Goal: Task Accomplishment & Management: Use online tool/utility

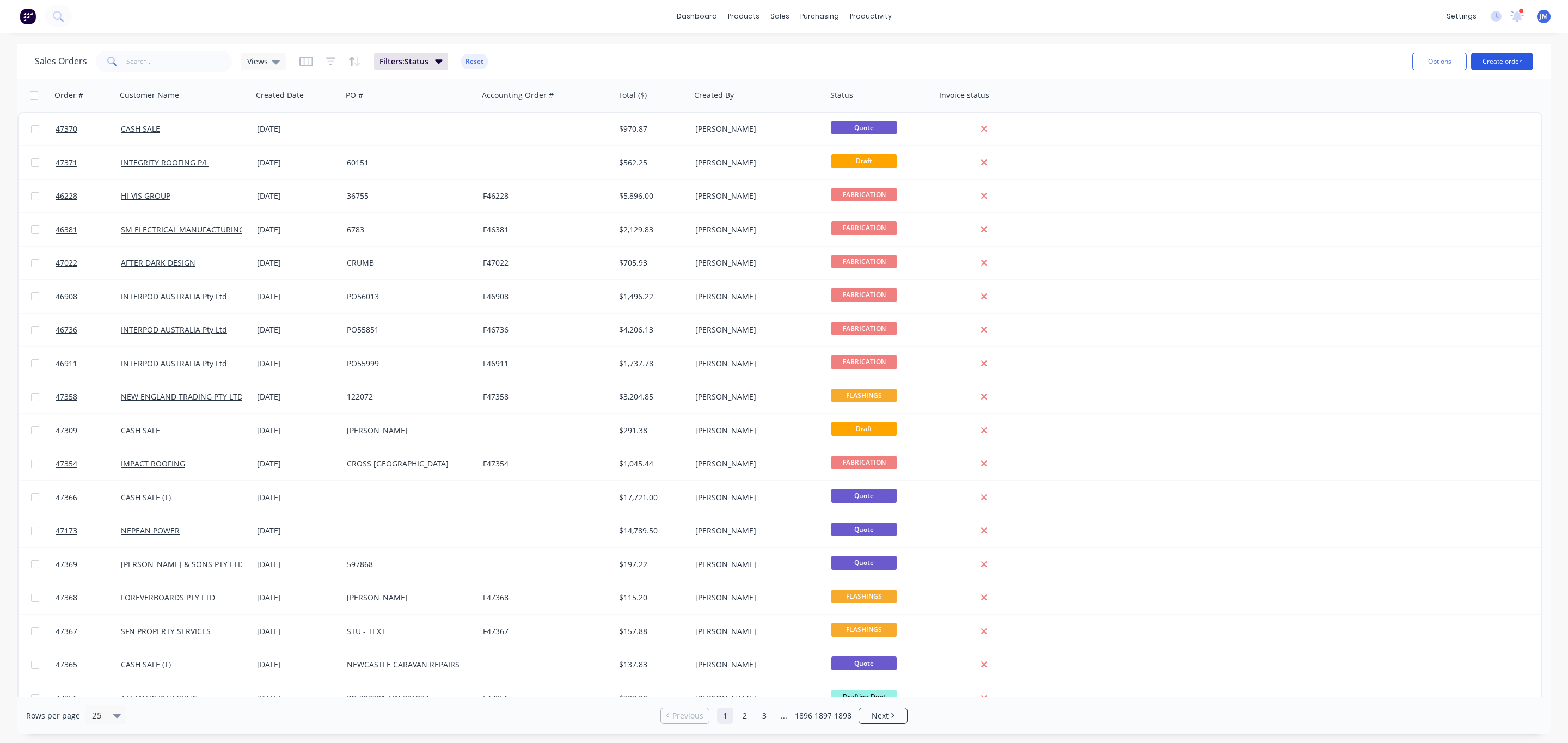
click at [1510, 68] on button "Create order" at bounding box center [1501, 62] width 62 height 18
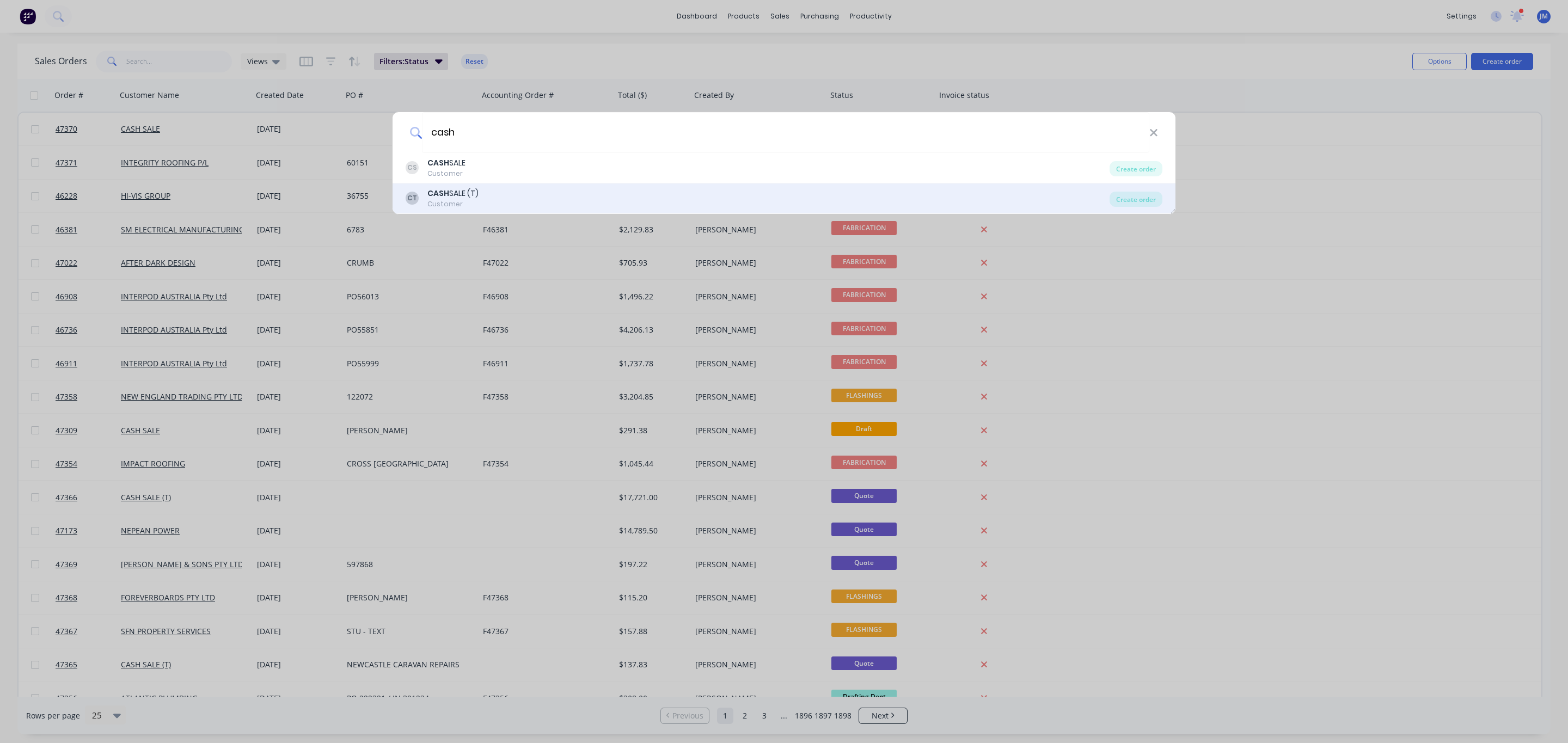
type input "cash"
click at [530, 199] on div "CT CASH SALE (T) Customer" at bounding box center [757, 199] width 704 height 22
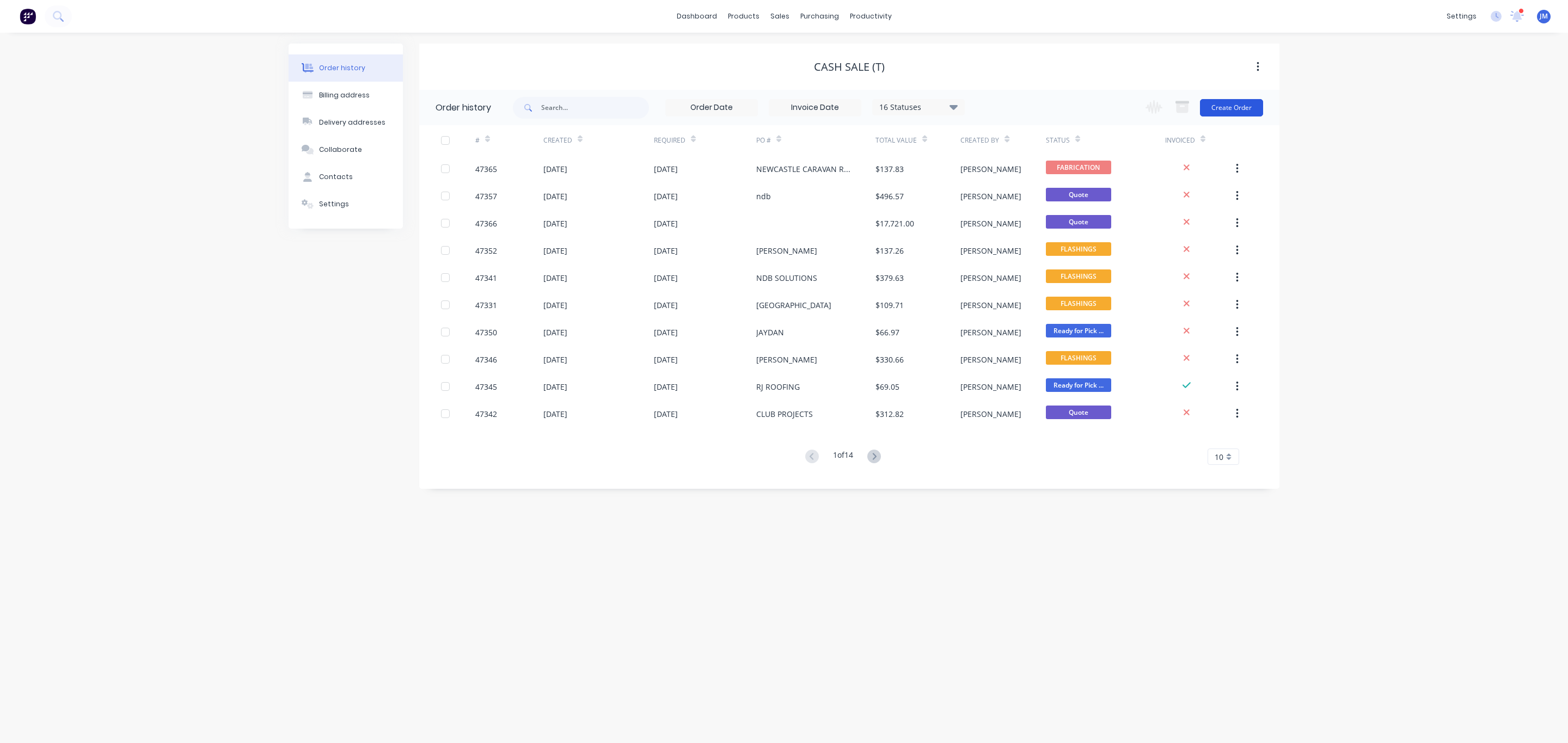
click at [1240, 108] on button "Create Order" at bounding box center [1231, 108] width 63 height 18
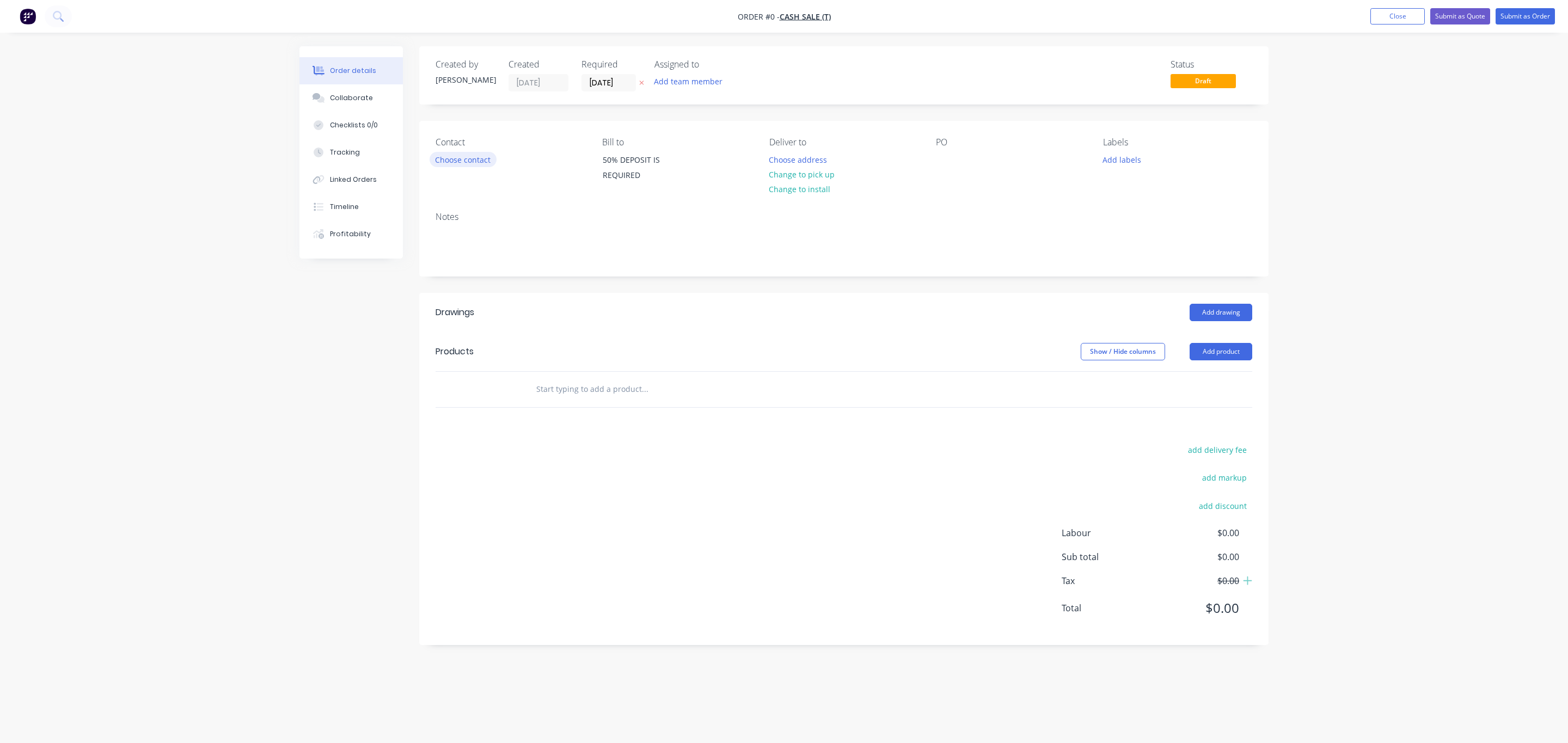
click at [481, 163] on button "Choose contact" at bounding box center [463, 159] width 67 height 15
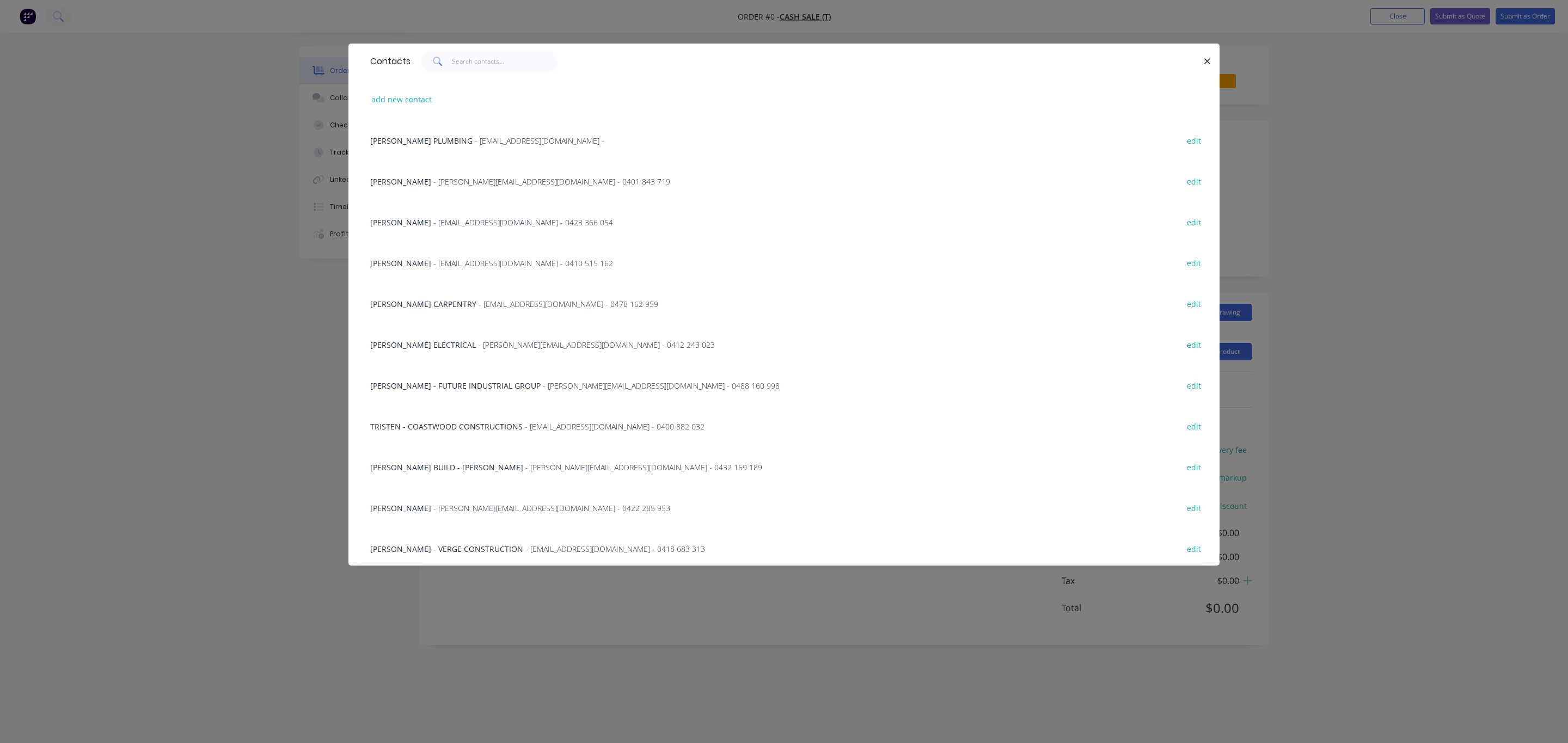
click at [435, 136] on span "JACK PRICE PLUMBING" at bounding box center [421, 140] width 102 height 11
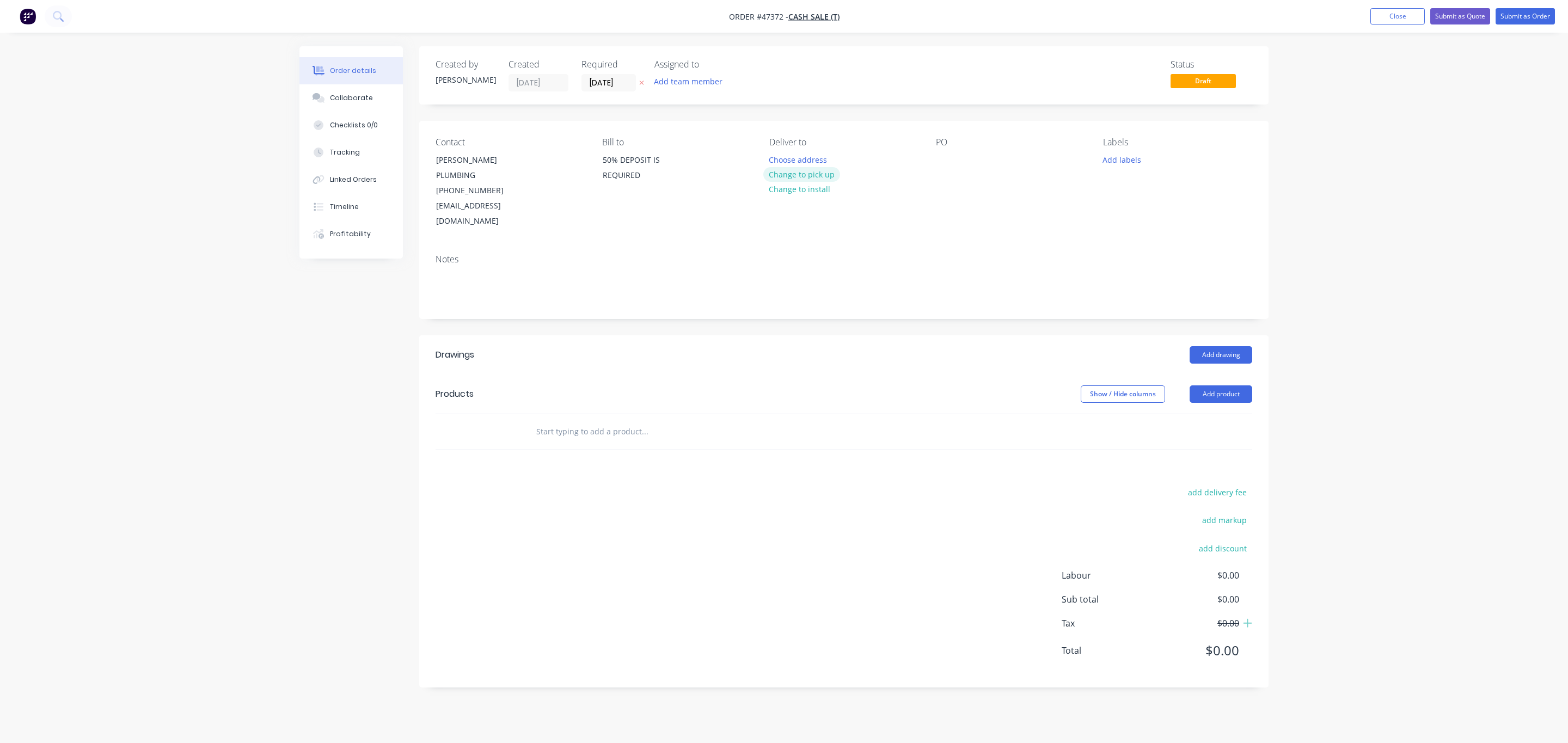
click at [785, 168] on button "Change to pick up" at bounding box center [801, 174] width 77 height 15
click at [1212, 379] on header "Products Show / Hide columns Add product" at bounding box center [843, 394] width 849 height 39
click at [1229, 374] on header "Products Show / Hide columns Add product" at bounding box center [843, 394] width 849 height 39
click at [1225, 385] on button "Add product" at bounding box center [1220, 394] width 63 height 18
click at [1189, 411] on button "Product catalogue" at bounding box center [1201, 422] width 104 height 22
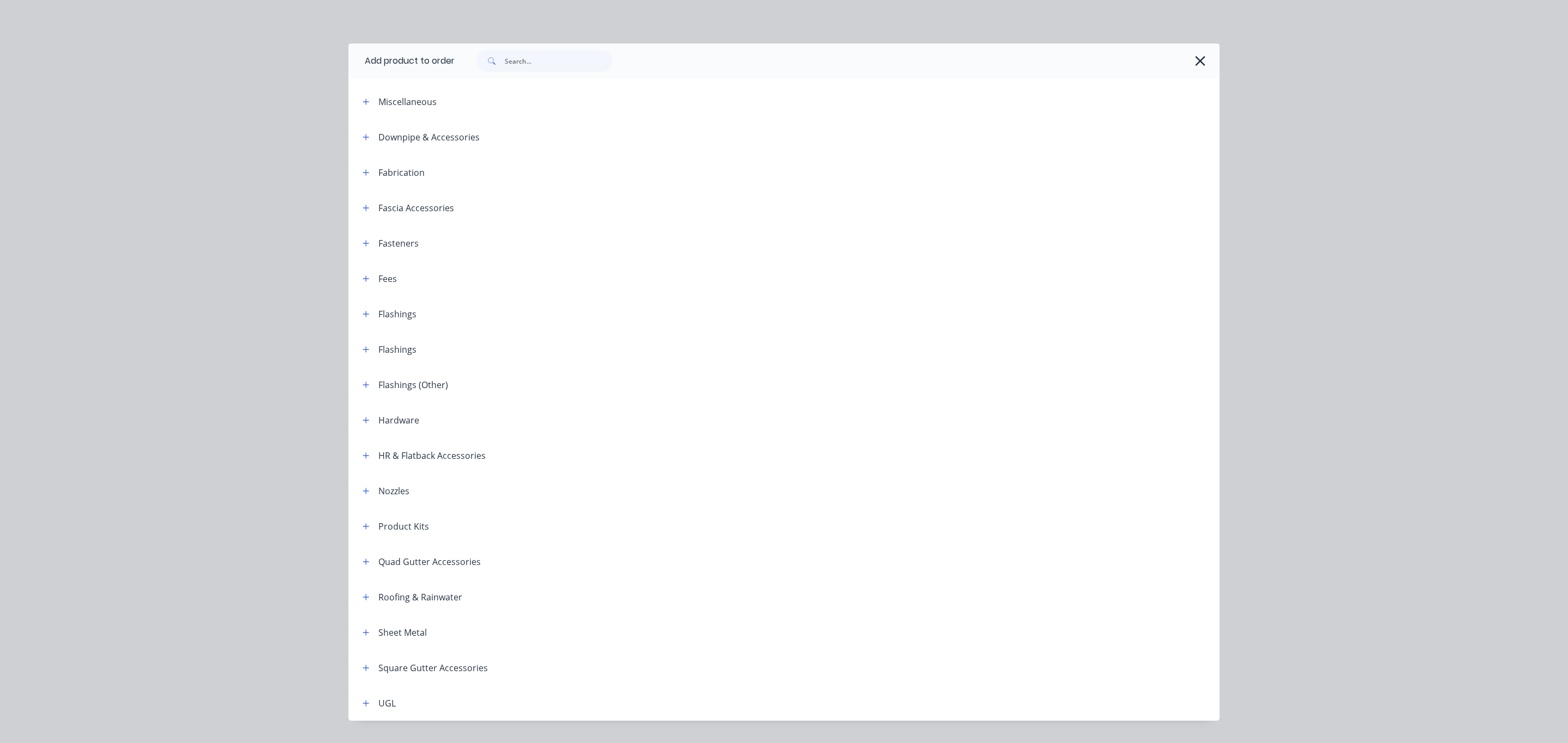
click at [543, 78] on div "Add product to order Miscellaneous Downpipe & Accessories Fabrication Fascia Ac…" at bounding box center [784, 381] width 871 height 676
click at [552, 63] on input "text" at bounding box center [558, 61] width 108 height 22
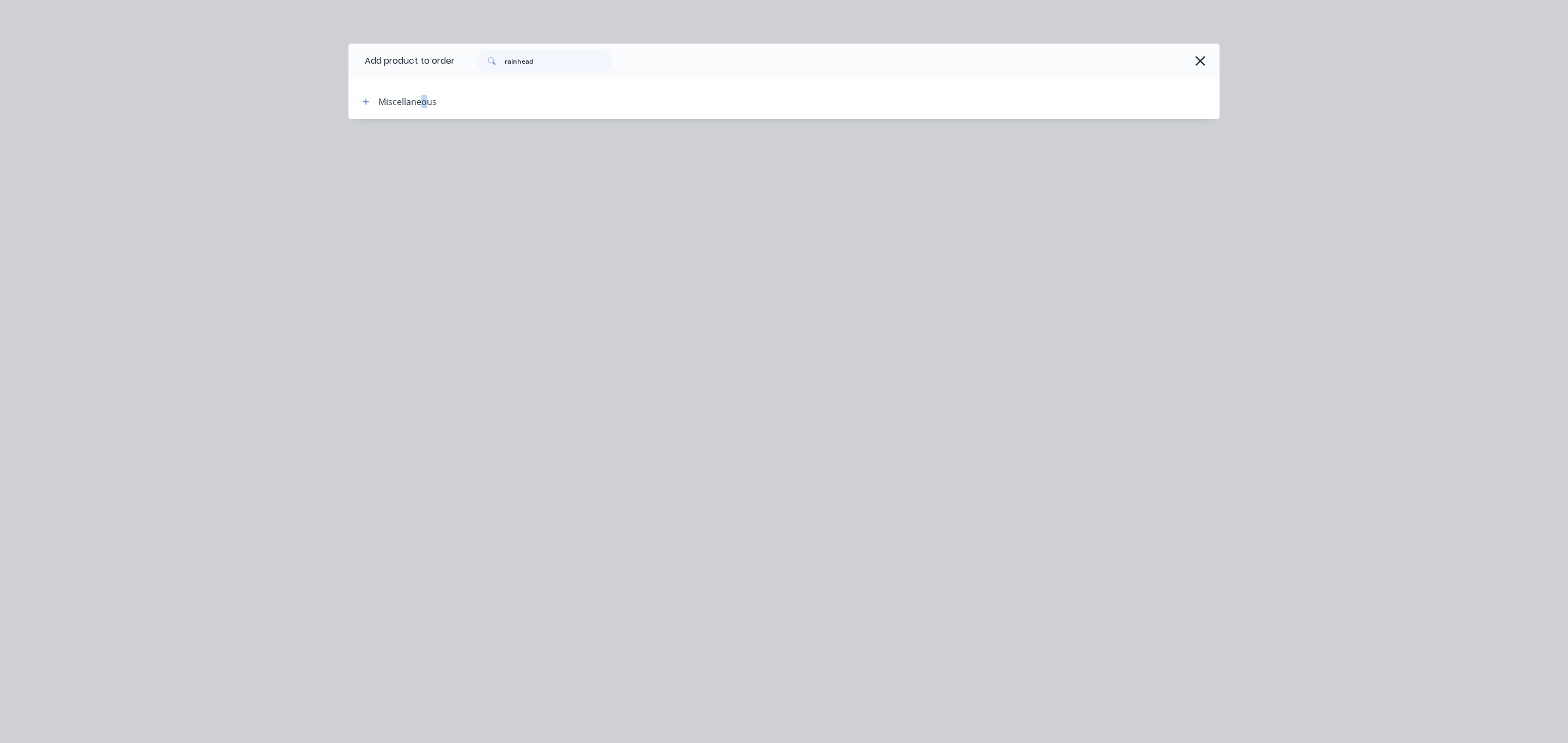
click at [423, 110] on header "Miscellaneous" at bounding box center [784, 102] width 871 height 35
click at [374, 95] on div "Miscellaneous" at bounding box center [446, 102] width 185 height 14
drag, startPoint x: 558, startPoint y: 61, endPoint x: 369, endPoint y: 86, distance: 190.6
click at [387, 71] on header "Add product to order rainhead" at bounding box center [784, 61] width 871 height 35
type input "rh"
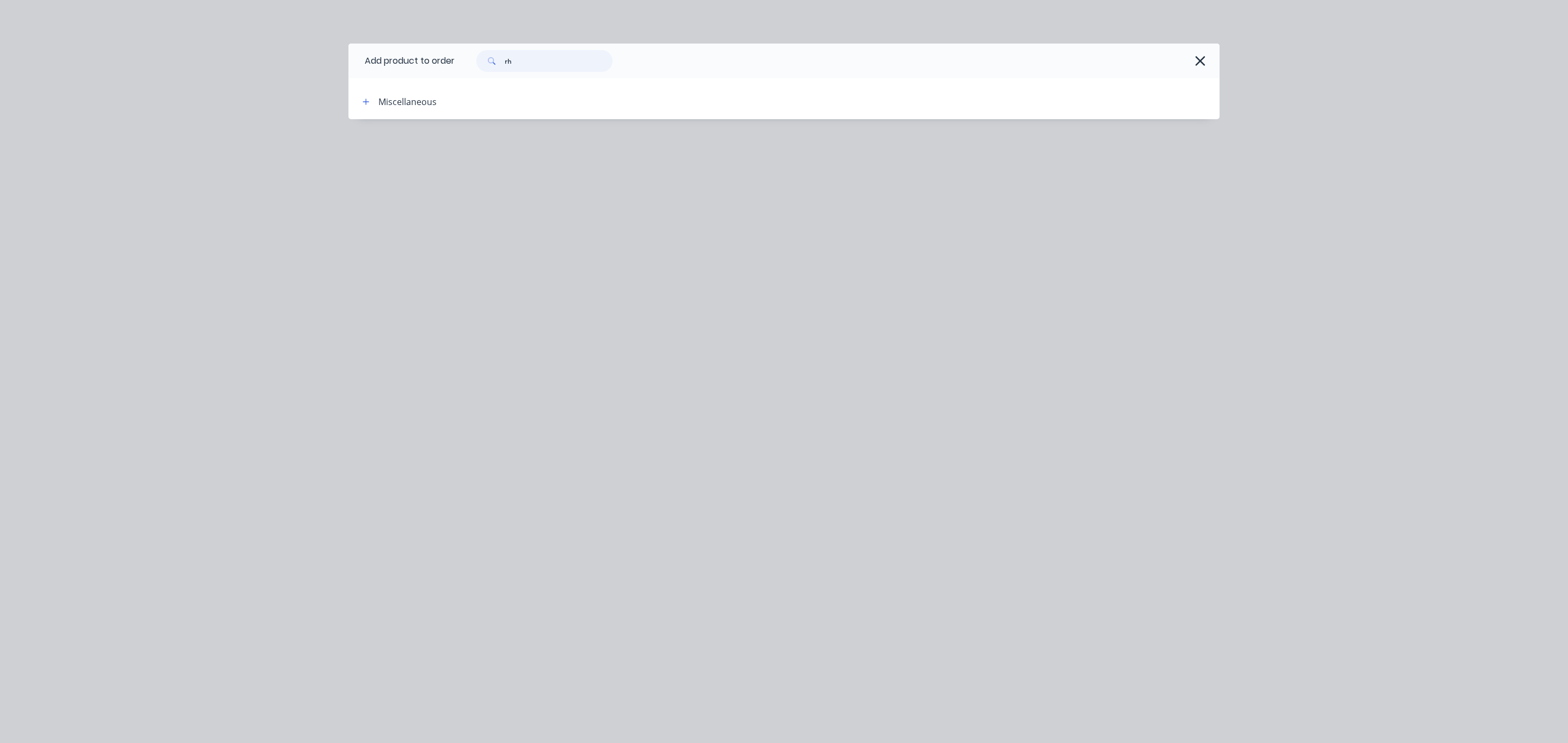
click at [538, 61] on input "rh" at bounding box center [558, 61] width 108 height 22
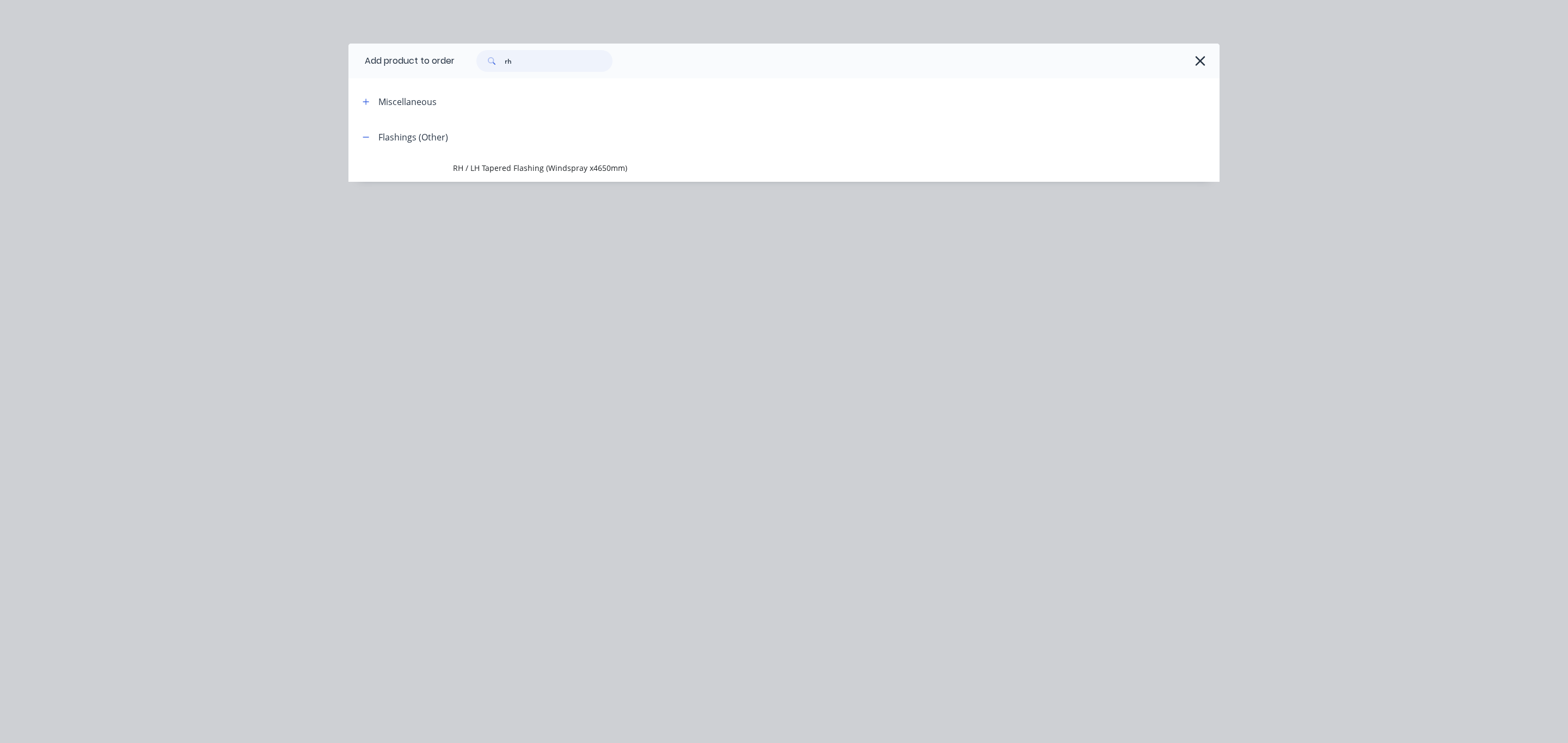
drag, startPoint x: 518, startPoint y: 60, endPoint x: 431, endPoint y: 59, distance: 87.0
click at [431, 60] on header "Add product to order rh" at bounding box center [784, 61] width 871 height 35
type input "head"
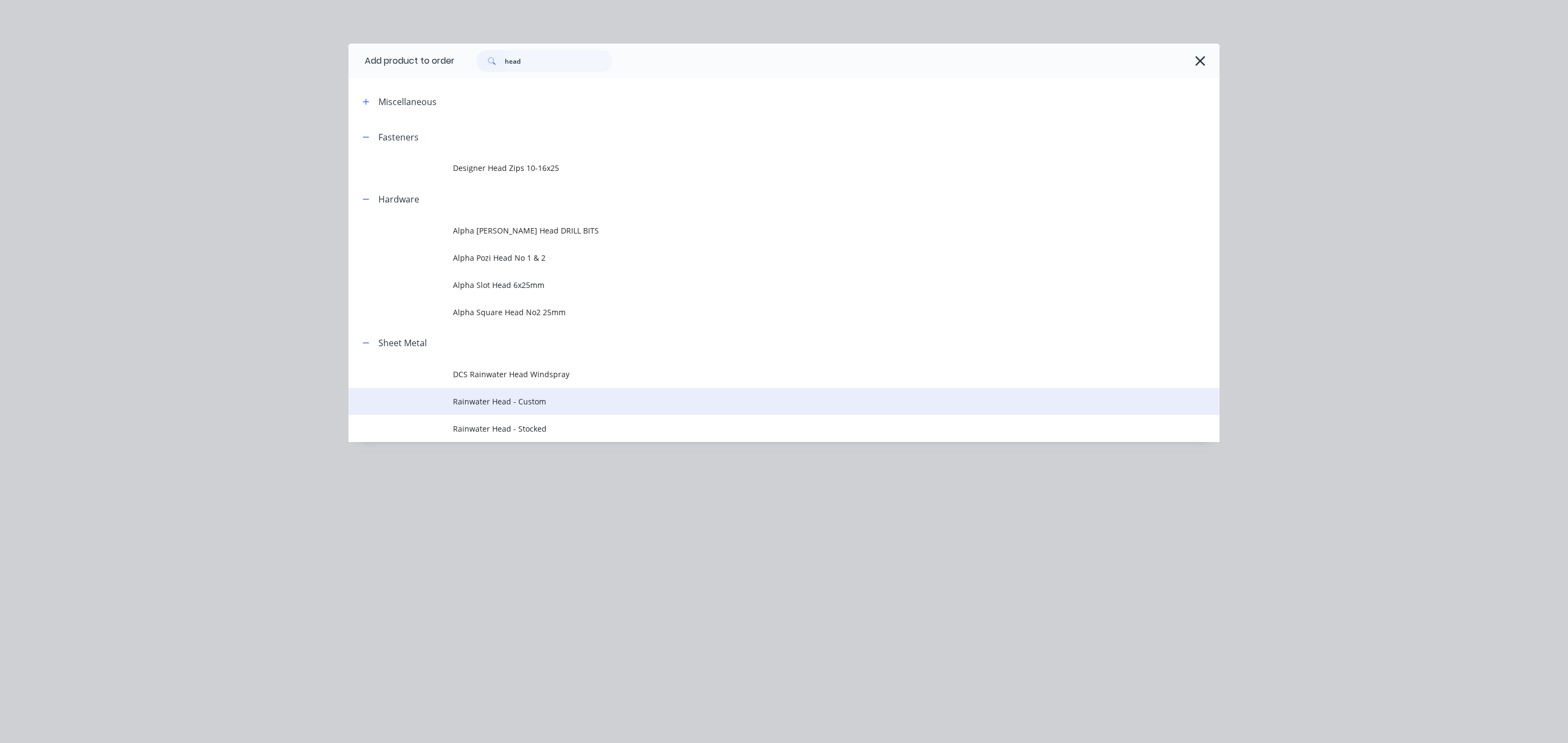
click at [547, 403] on span "Rainwater Head - Custom" at bounding box center [759, 401] width 613 height 12
